Goal: Transaction & Acquisition: Book appointment/travel/reservation

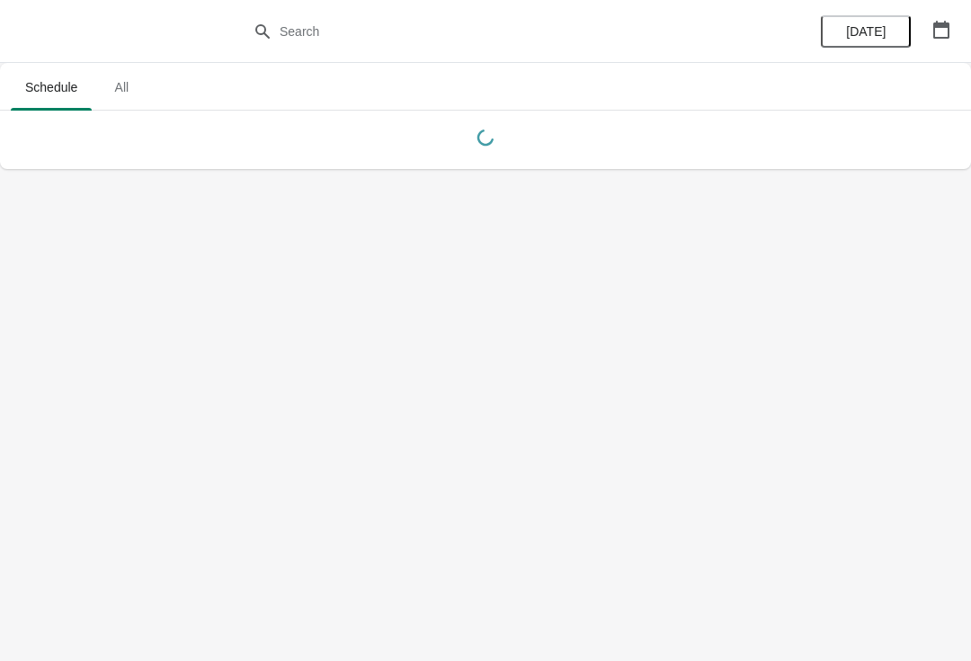
click at [936, 35] on icon "button" at bounding box center [941, 30] width 18 height 18
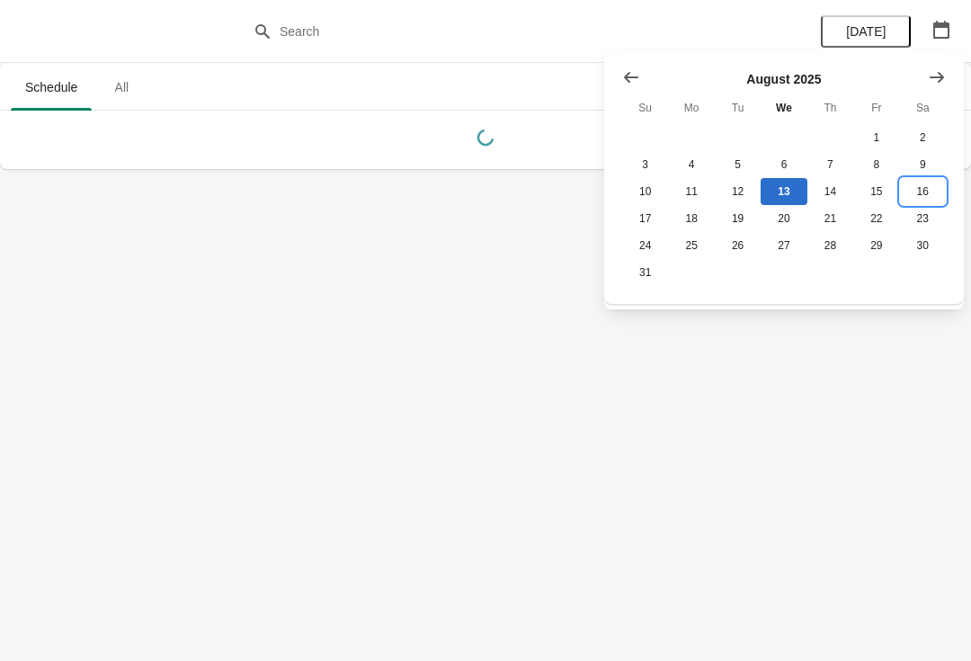
click at [924, 197] on button "16" at bounding box center [923, 191] width 46 height 27
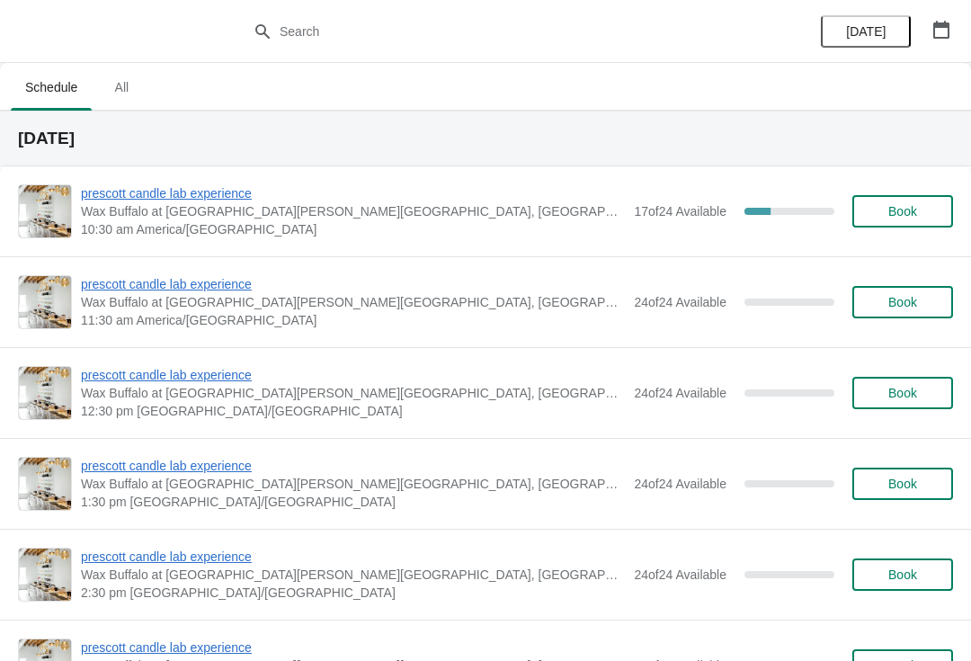
click at [164, 195] on span "prescott candle lab experience" at bounding box center [353, 193] width 544 height 18
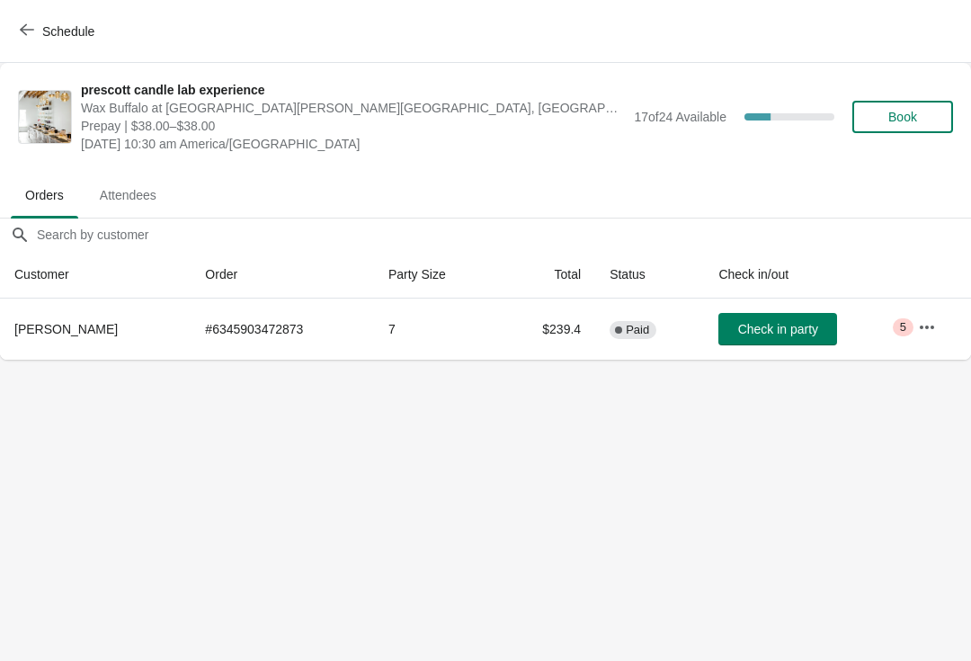
click at [920, 101] on button "Book" at bounding box center [902, 117] width 101 height 32
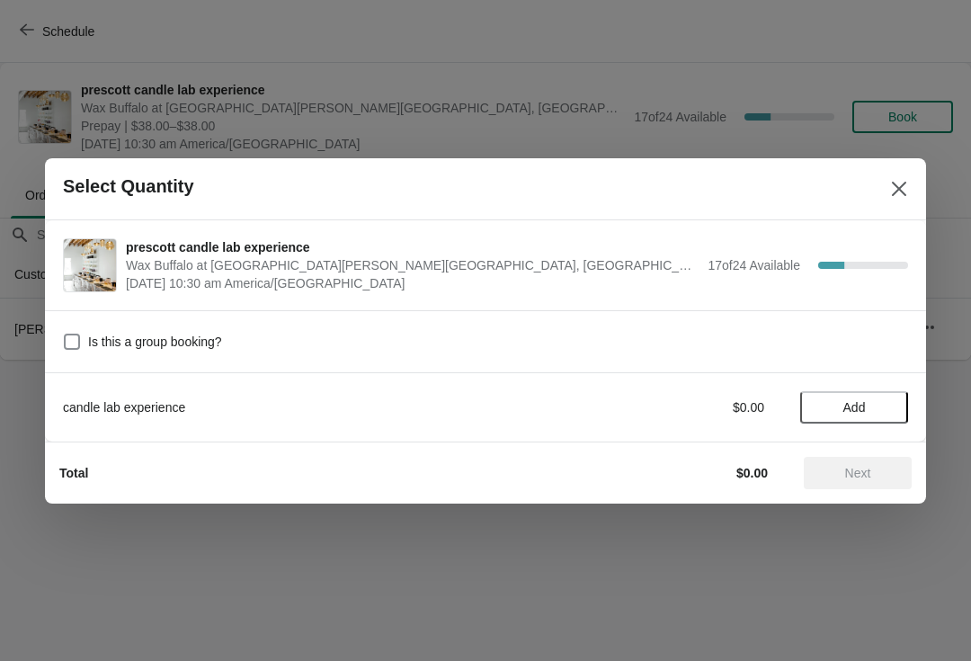
click at [885, 410] on span "Add" at bounding box center [854, 407] width 76 height 14
click at [884, 399] on icon at bounding box center [885, 406] width 19 height 19
click at [866, 468] on span "Next" at bounding box center [858, 473] width 26 height 14
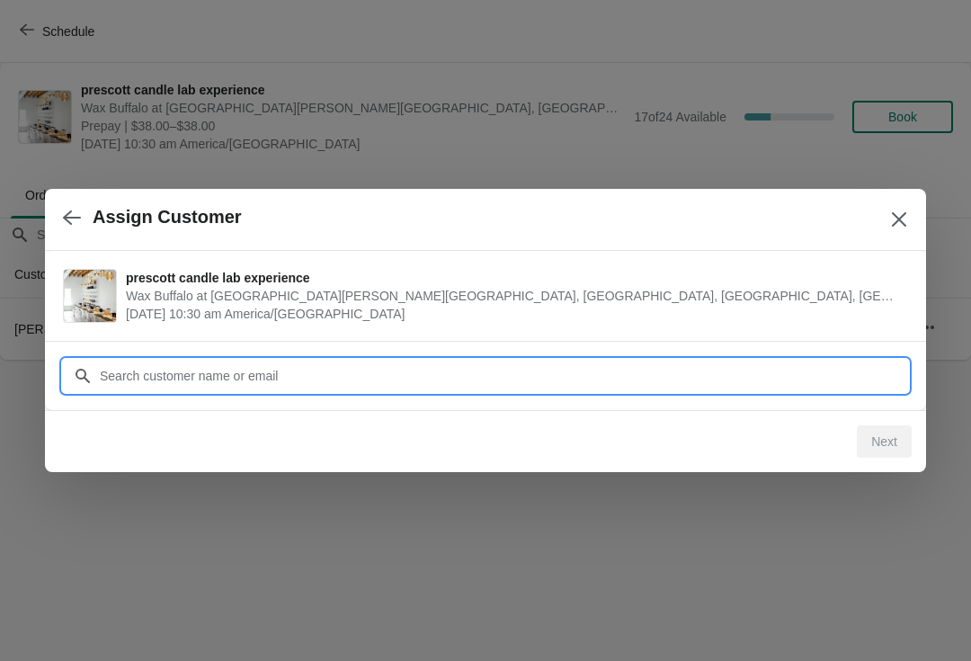
click at [653, 369] on input "Customer" at bounding box center [503, 376] width 809 height 32
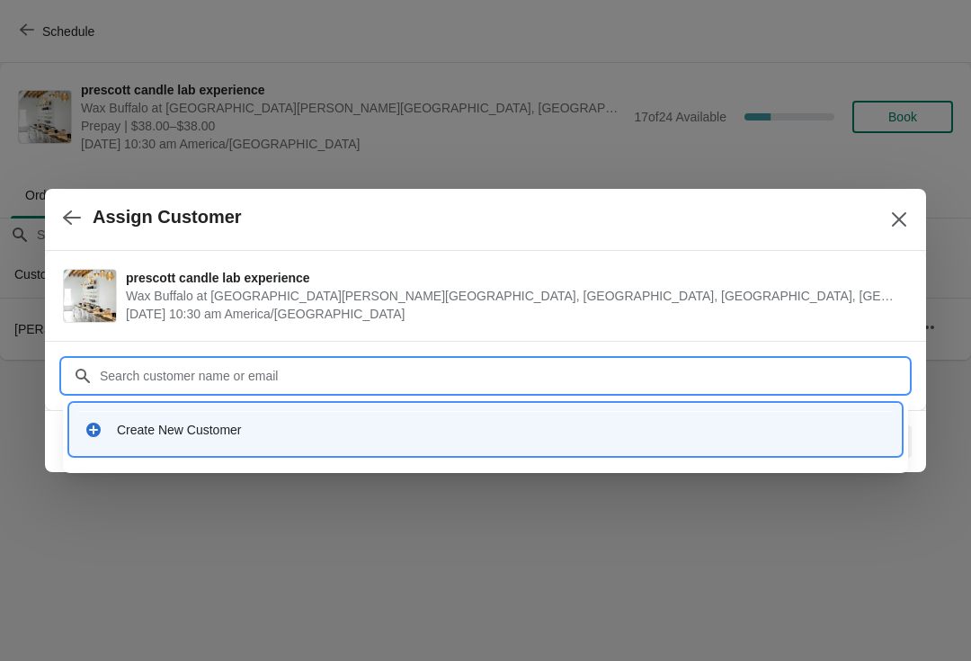
click at [283, 436] on div "Create New Customer" at bounding box center [501, 430] width 769 height 18
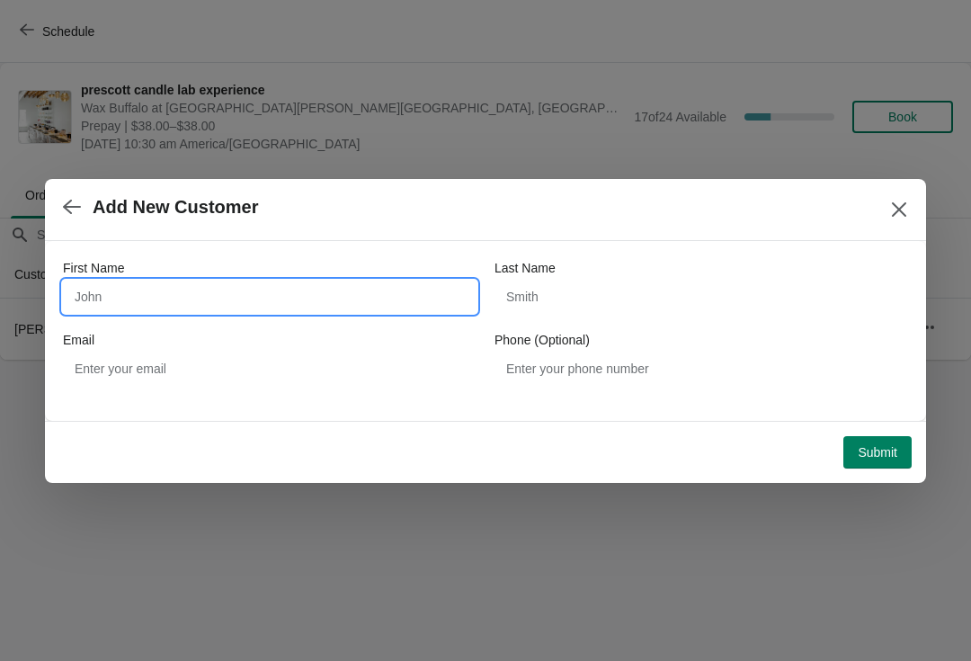
click at [252, 301] on input "First Name" at bounding box center [269, 296] width 413 height 32
type input "[GEOGRAPHIC_DATA]"
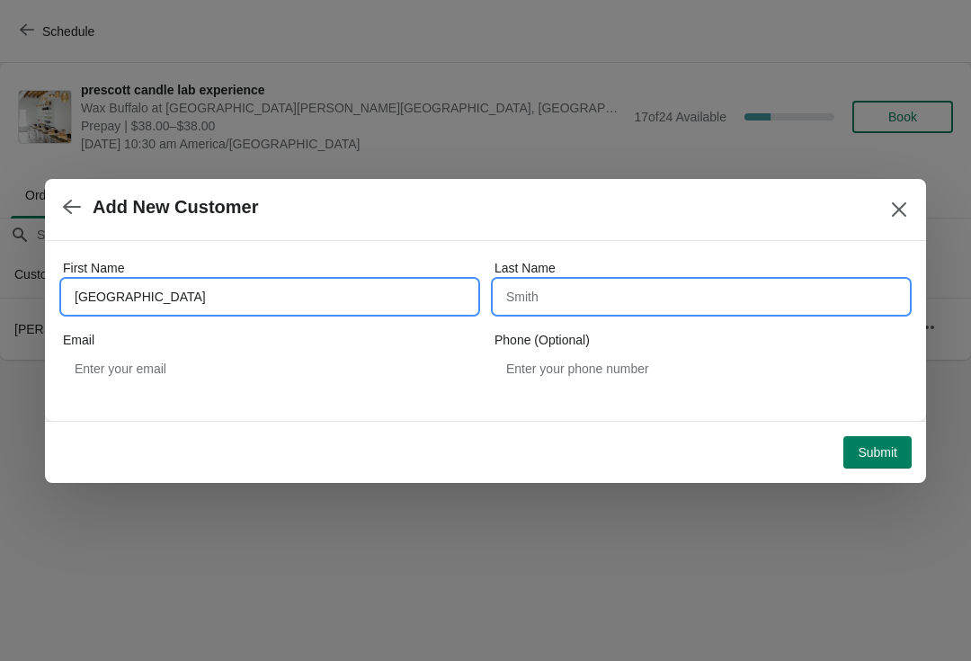
click at [639, 309] on input "Last Name" at bounding box center [700, 296] width 413 height 32
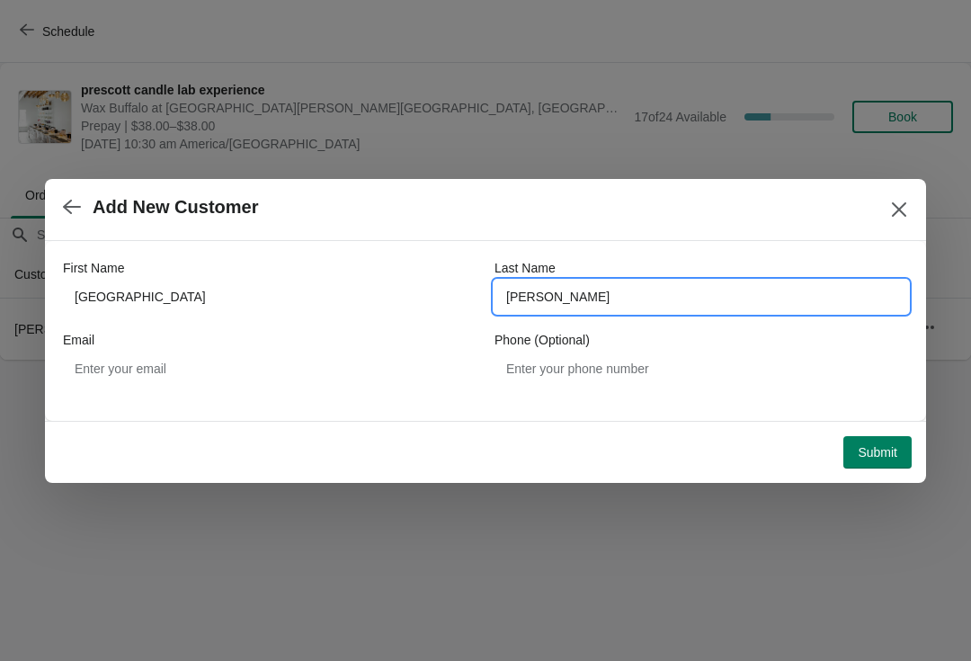
type input "[PERSON_NAME]"
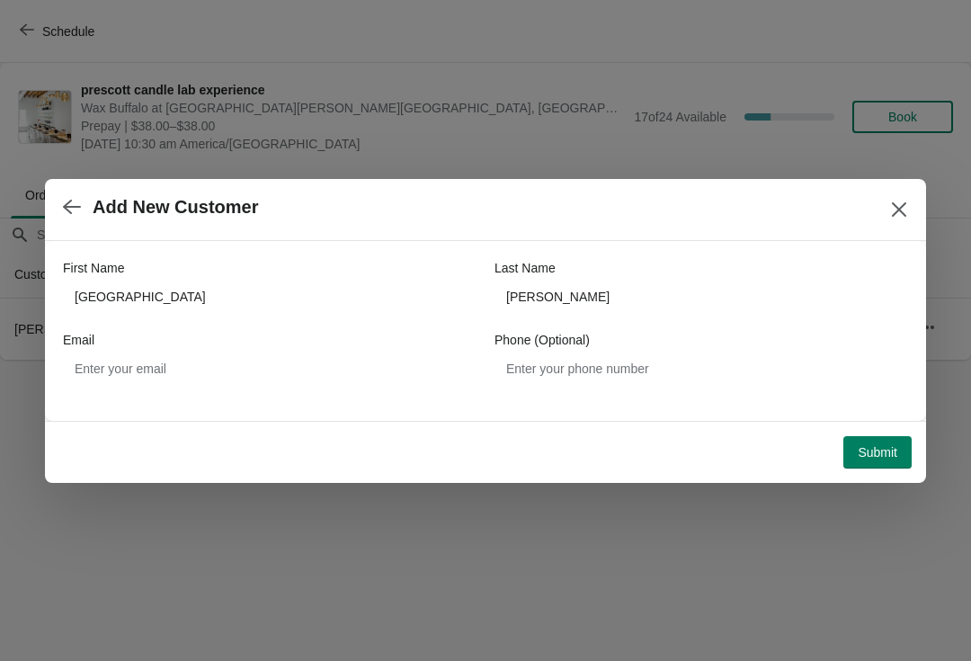
click at [898, 439] on button "Submit" at bounding box center [877, 452] width 68 height 32
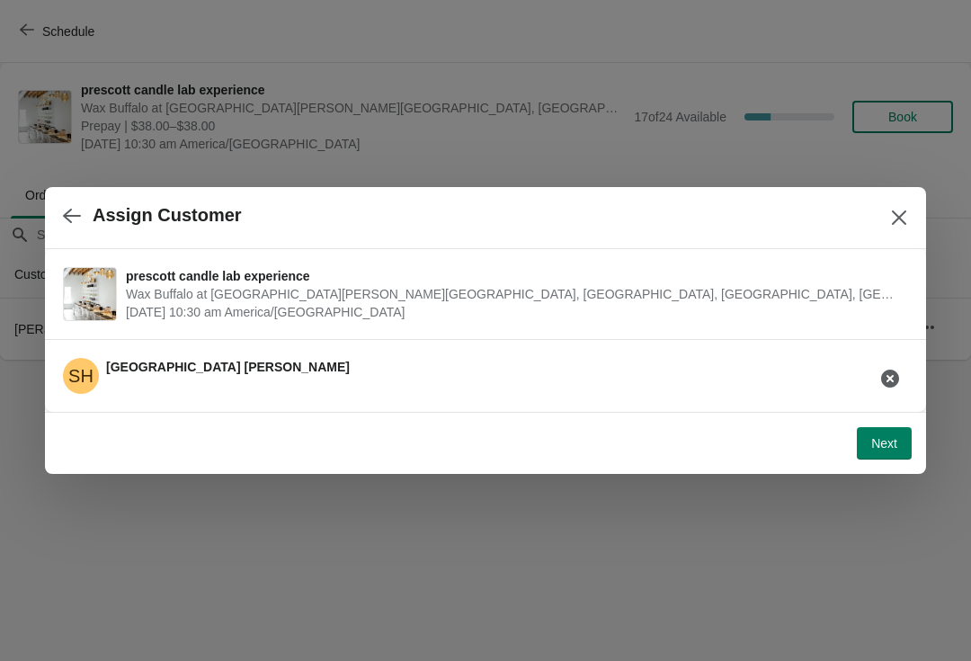
click at [889, 450] on span "Next" at bounding box center [884, 443] width 26 height 14
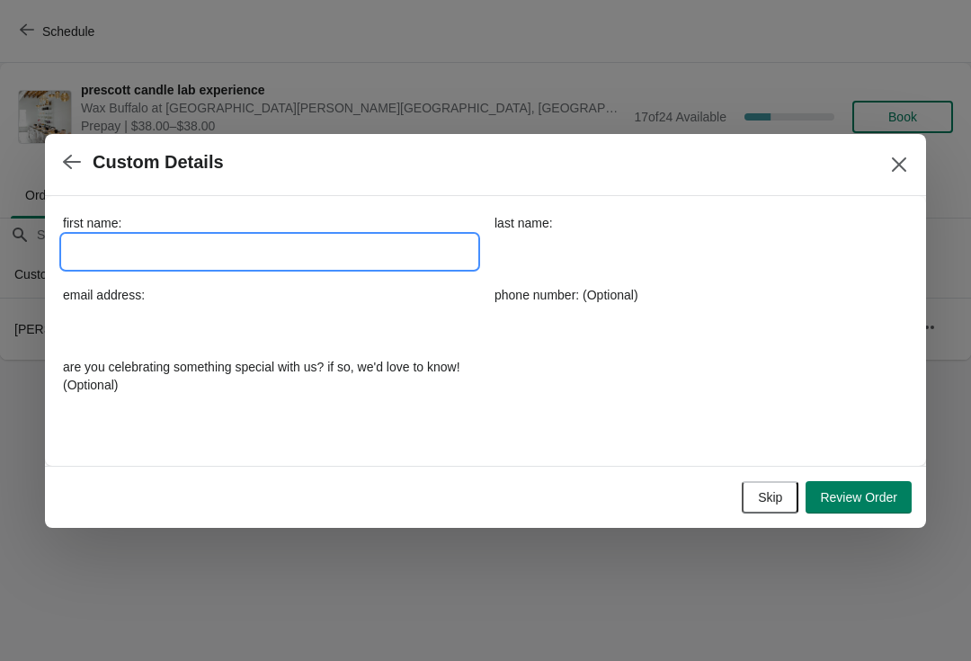
click at [374, 244] on input "first name:" at bounding box center [269, 252] width 413 height 32
type input "[GEOGRAPHIC_DATA]"
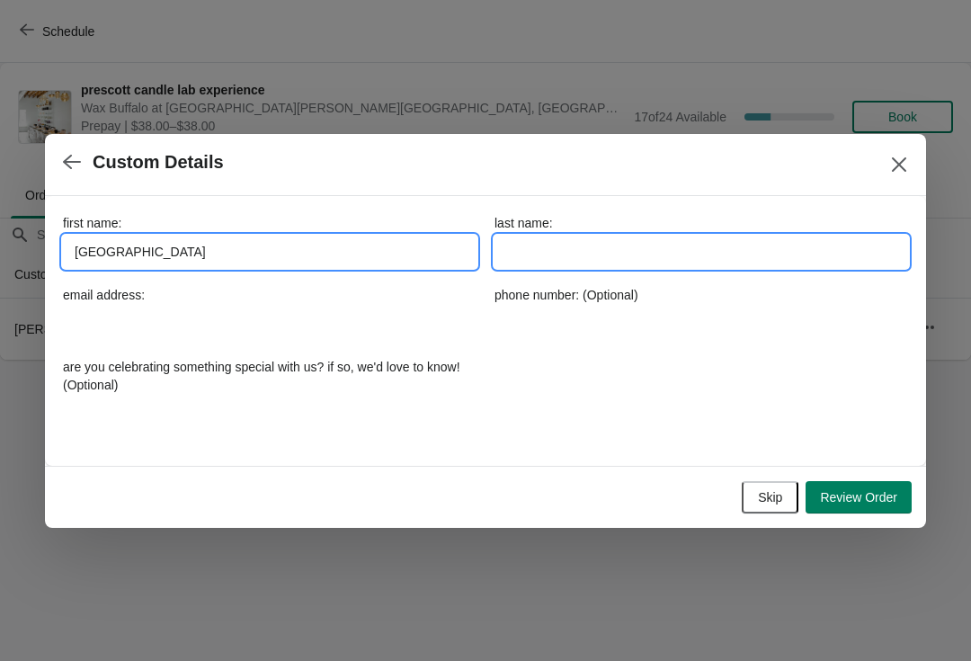
click at [618, 255] on input "last name:" at bounding box center [700, 252] width 413 height 32
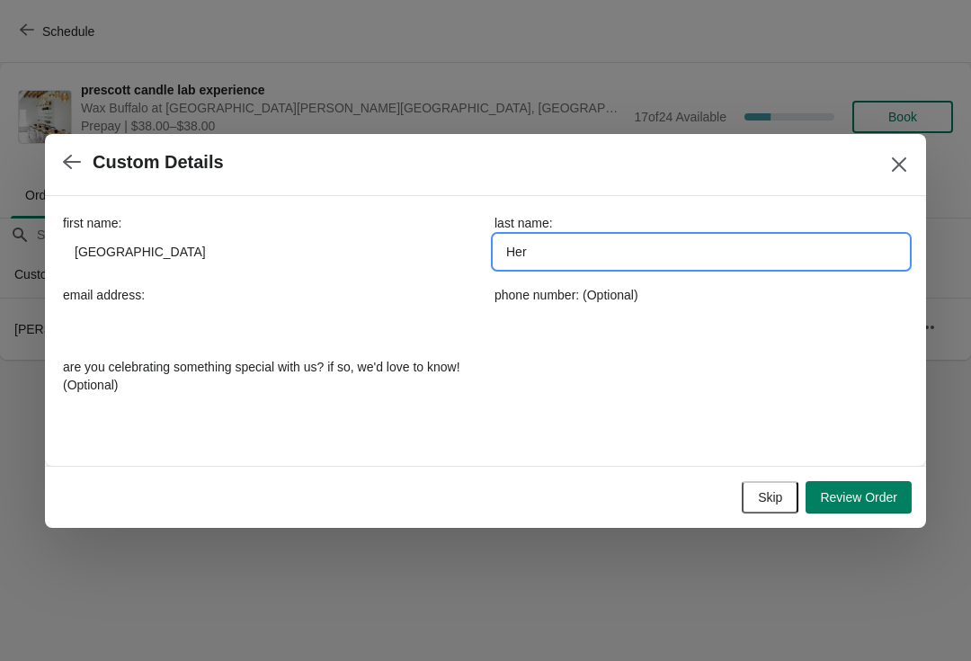
type input "[PERSON_NAME]"
